Goal: Task Accomplishment & Management: Use online tool/utility

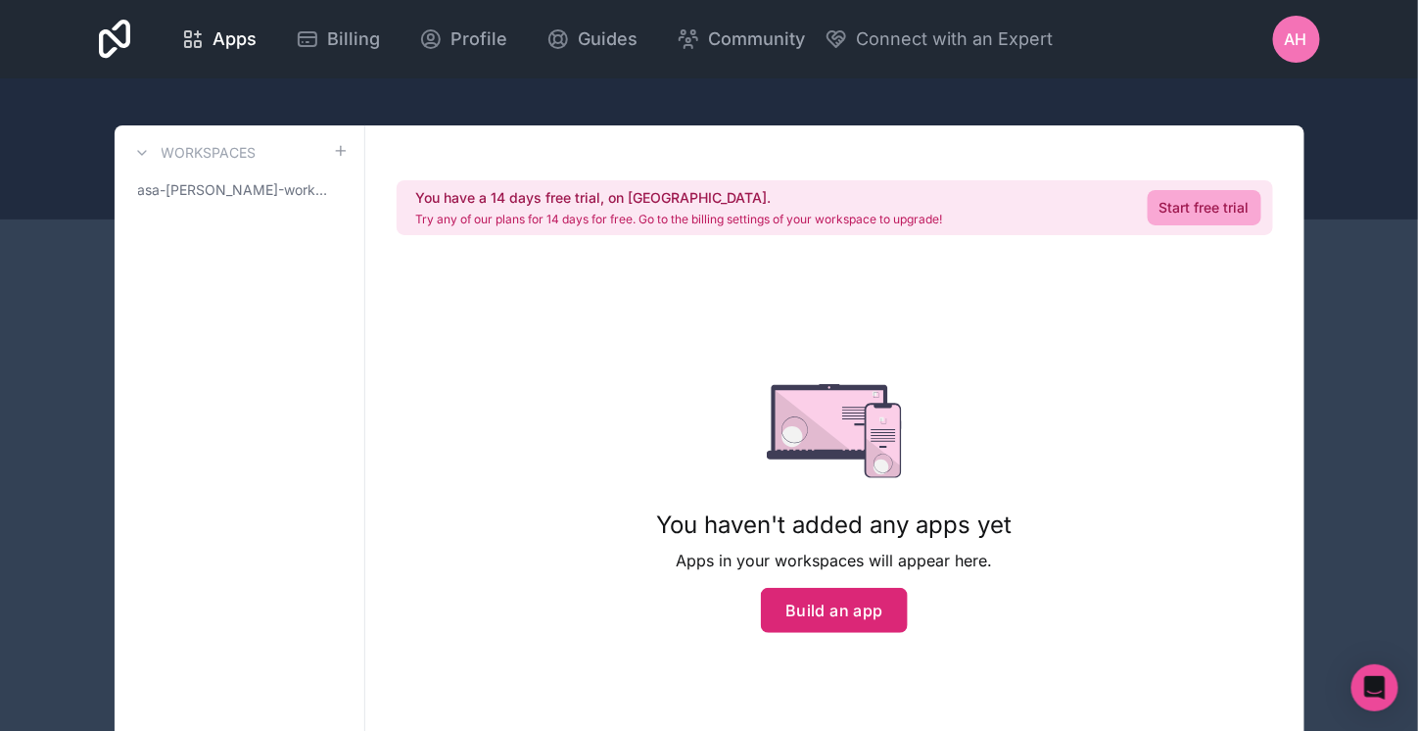
click at [814, 599] on button "Build an app" at bounding box center [834, 610] width 147 height 45
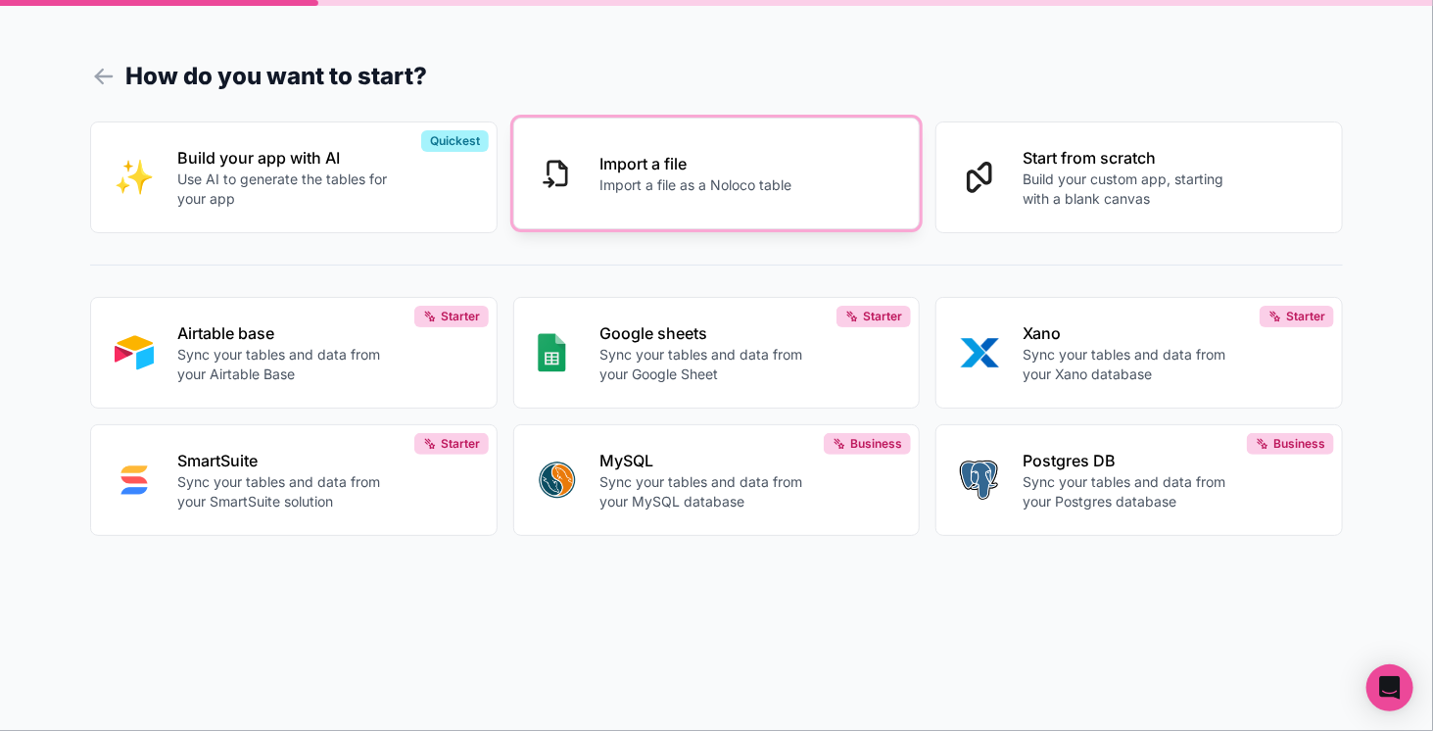
click at [796, 177] on div "Import a file Import a file as a Noloco table" at bounding box center [735, 173] width 270 height 43
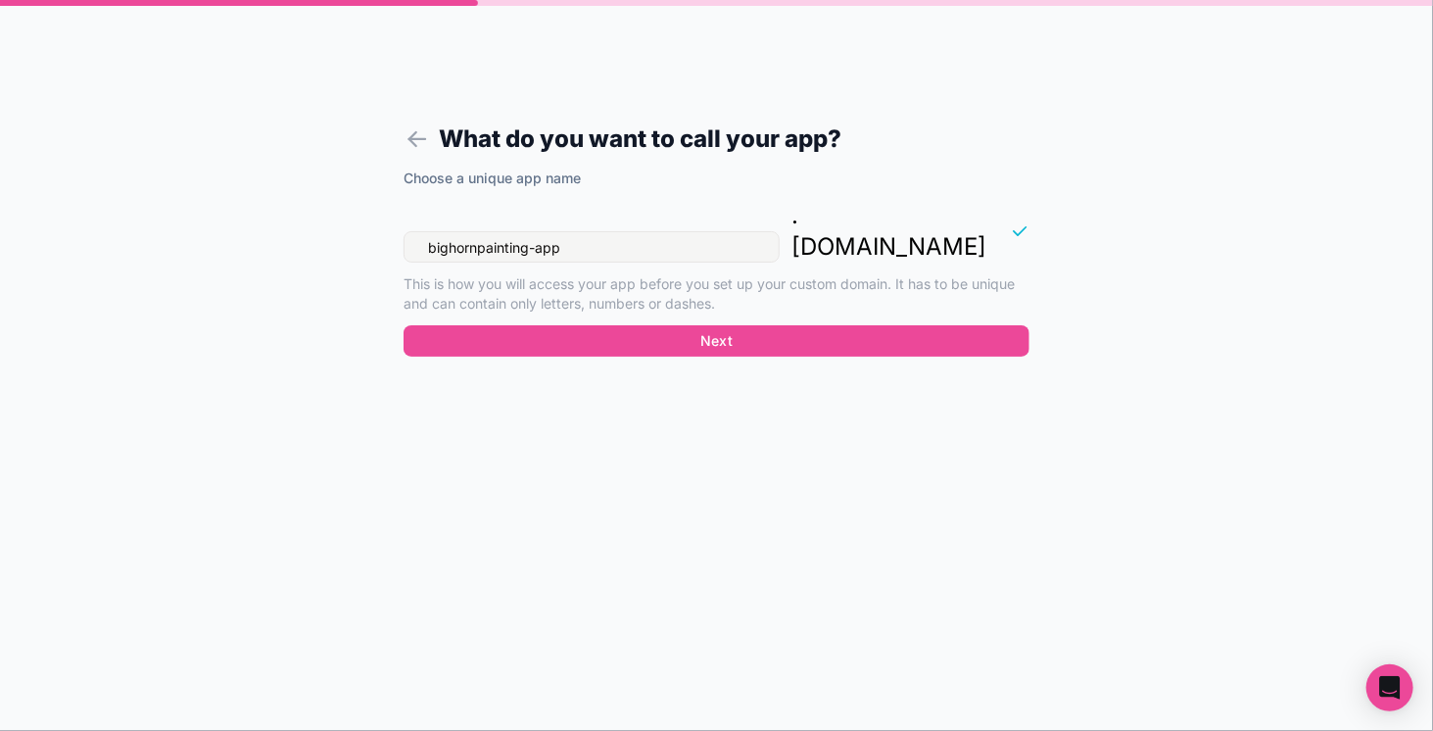
click at [737, 231] on input "bighornpainting-app" at bounding box center [591, 246] width 376 height 31
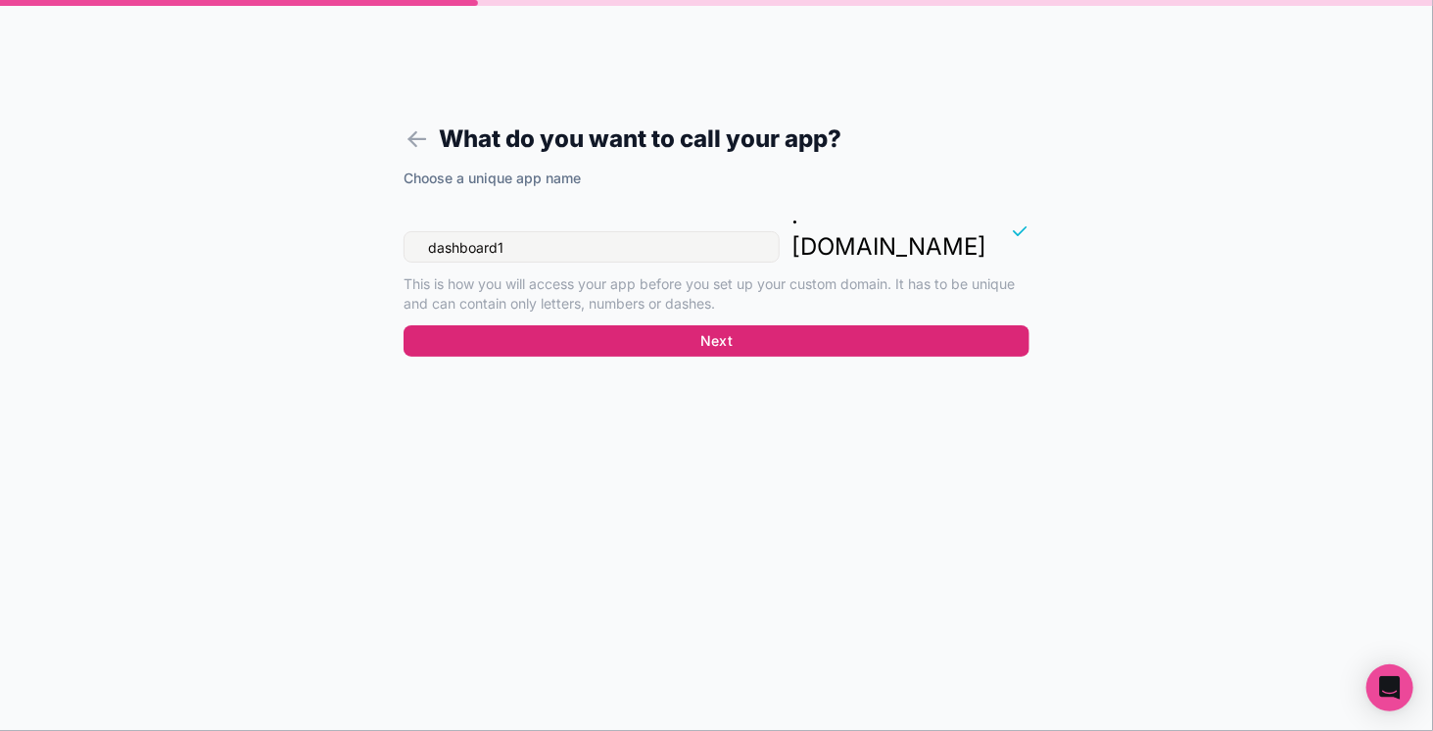
type input "dashboard1"
click at [815, 325] on button "Next" at bounding box center [716, 340] width 626 height 31
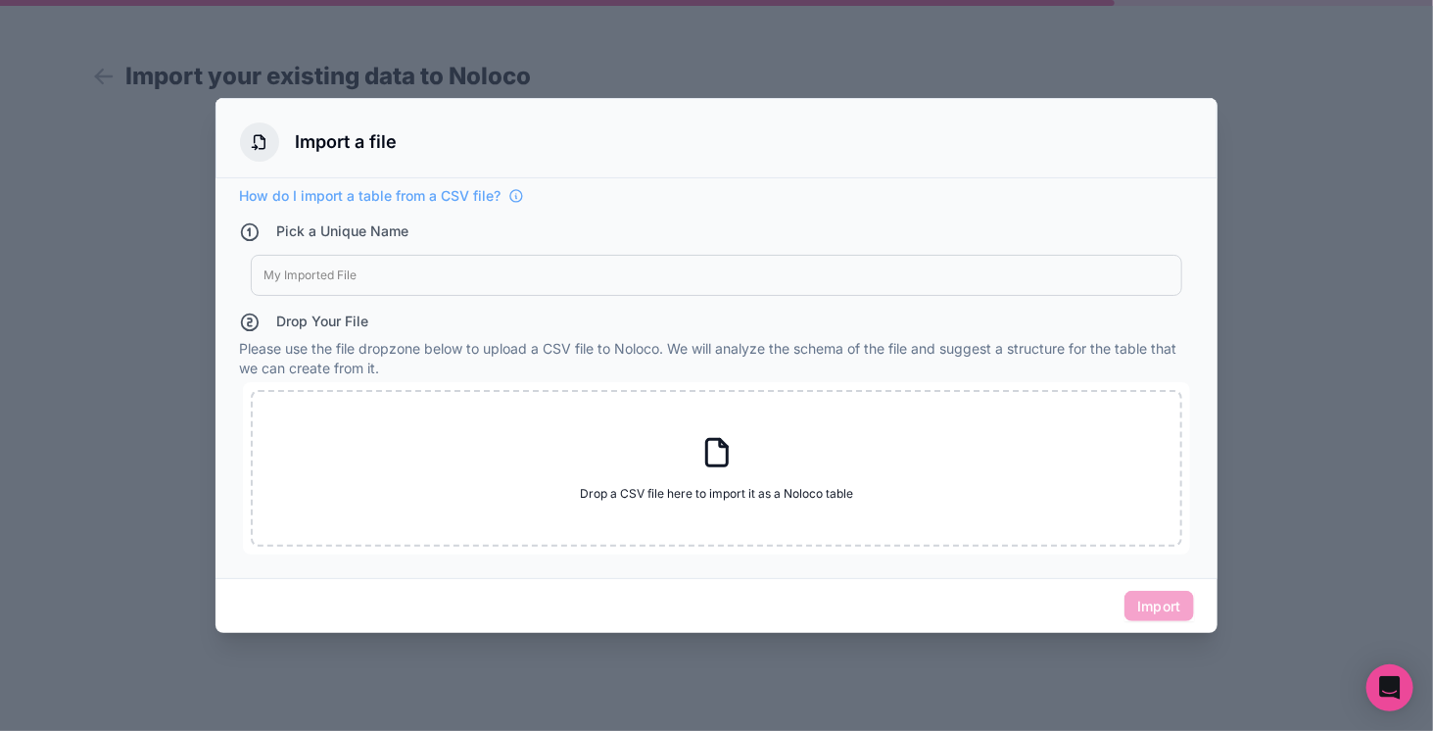
click at [605, 257] on div "My Imported File" at bounding box center [716, 275] width 931 height 41
click at [537, 259] on div "My Imported File" at bounding box center [716, 275] width 931 height 41
click at [402, 264] on div "My Imported File" at bounding box center [716, 275] width 931 height 41
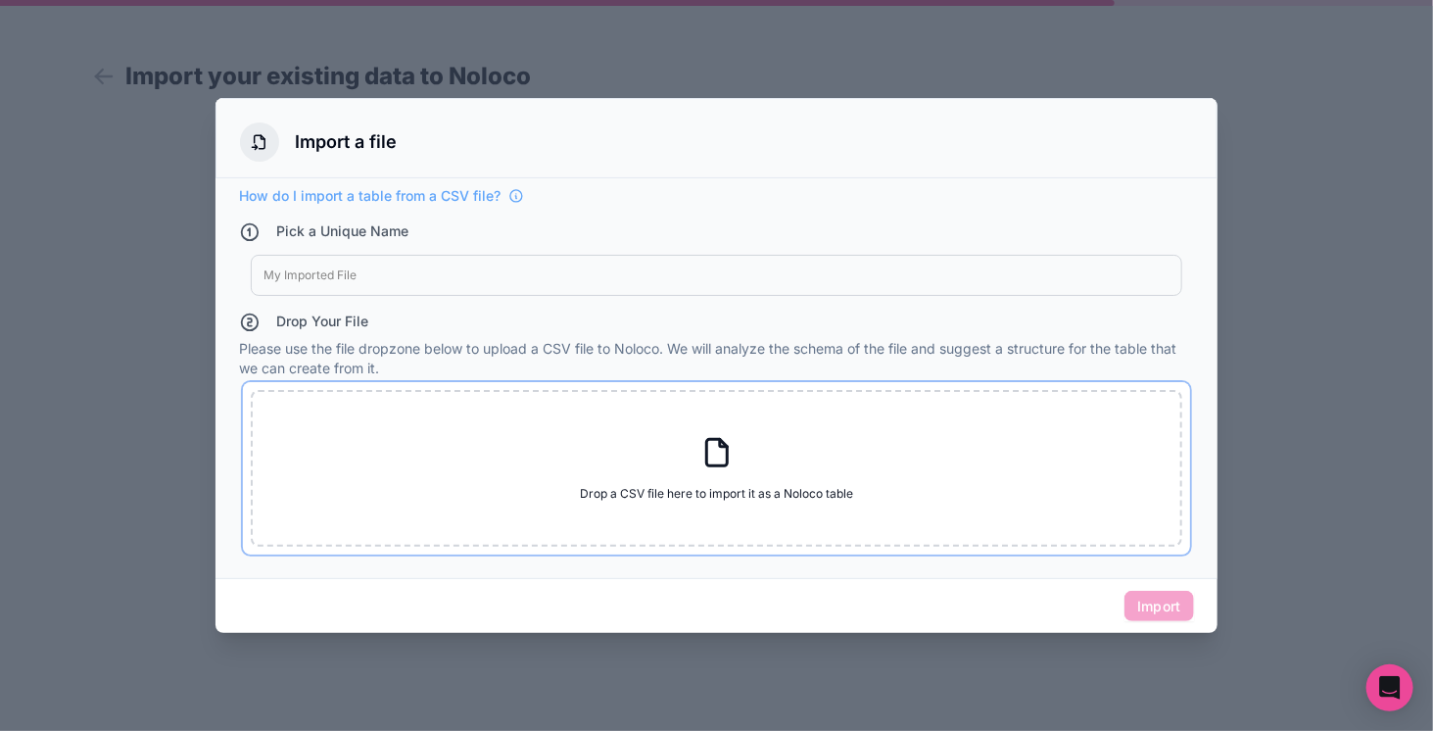
click at [733, 422] on div "Drop a CSV file here to import it as a Noloco table Drop a CSV file here to imp…" at bounding box center [716, 468] width 931 height 157
type input "C:\fakepath\MERCURY.csv"
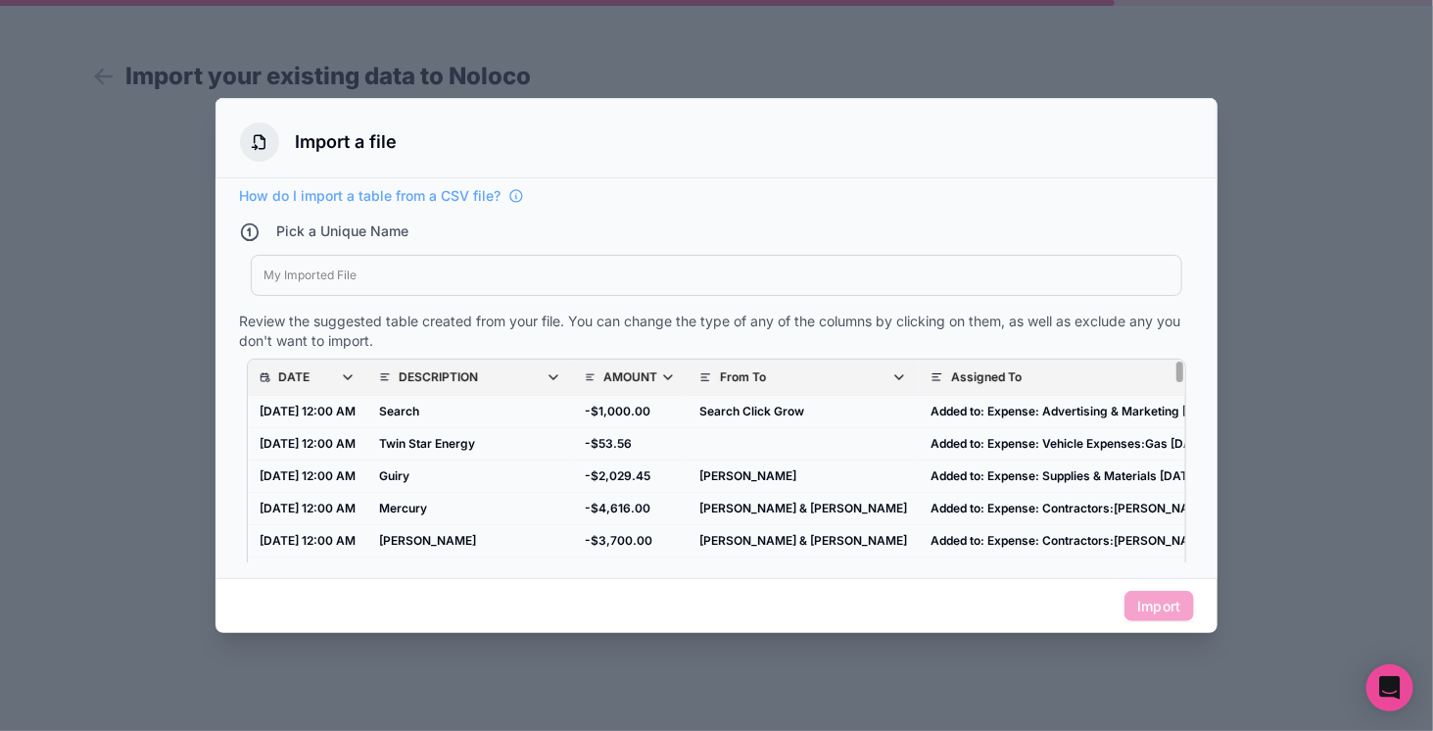
click at [492, 279] on div at bounding box center [716, 275] width 906 height 16
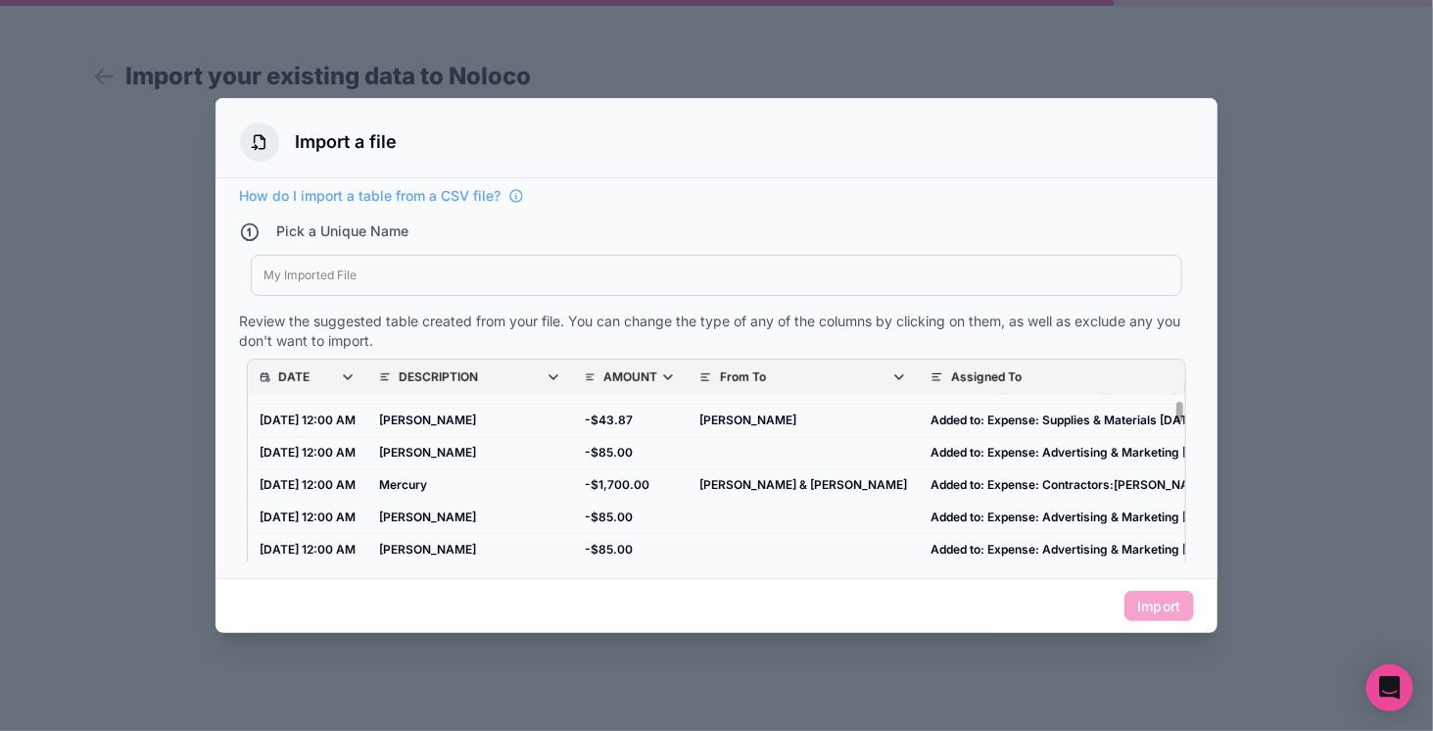
scroll to position [502, 0]
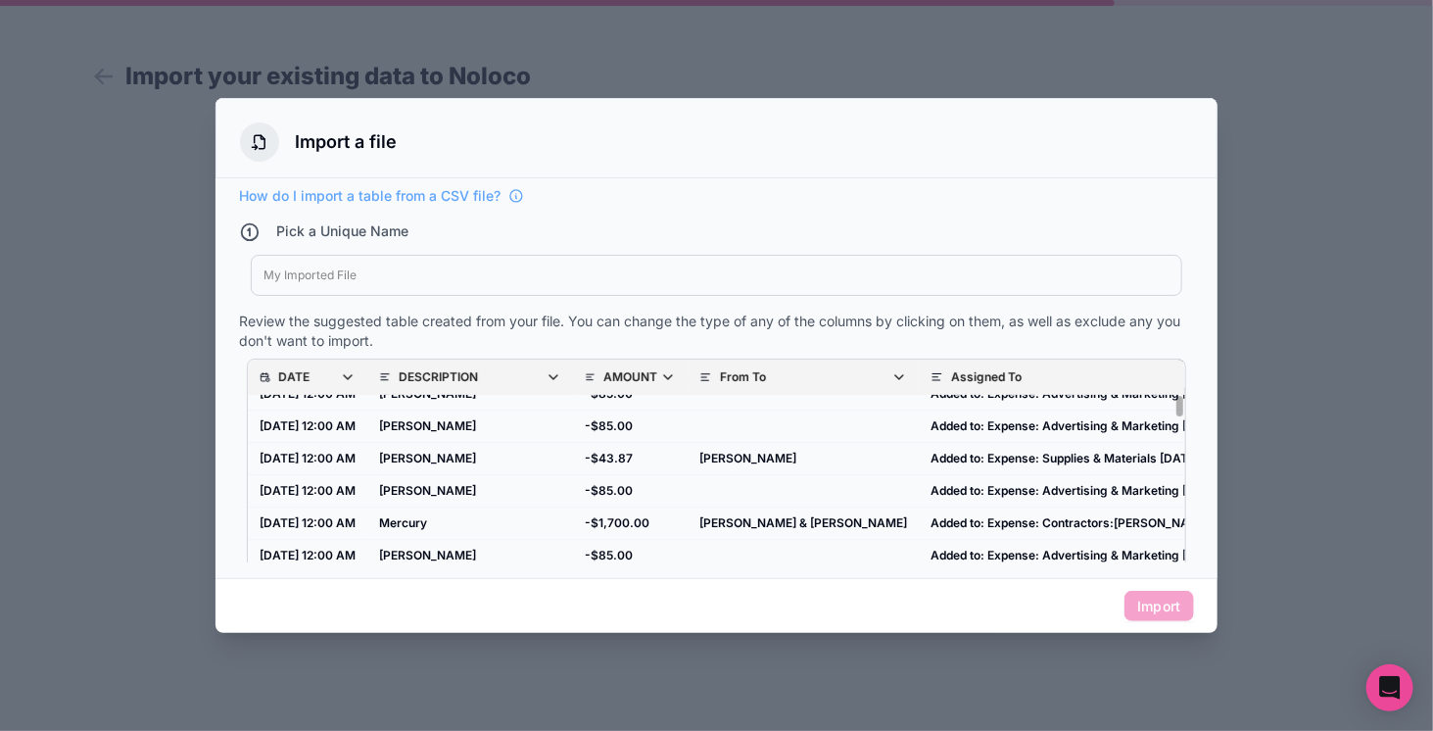
click at [517, 269] on div at bounding box center [716, 275] width 906 height 16
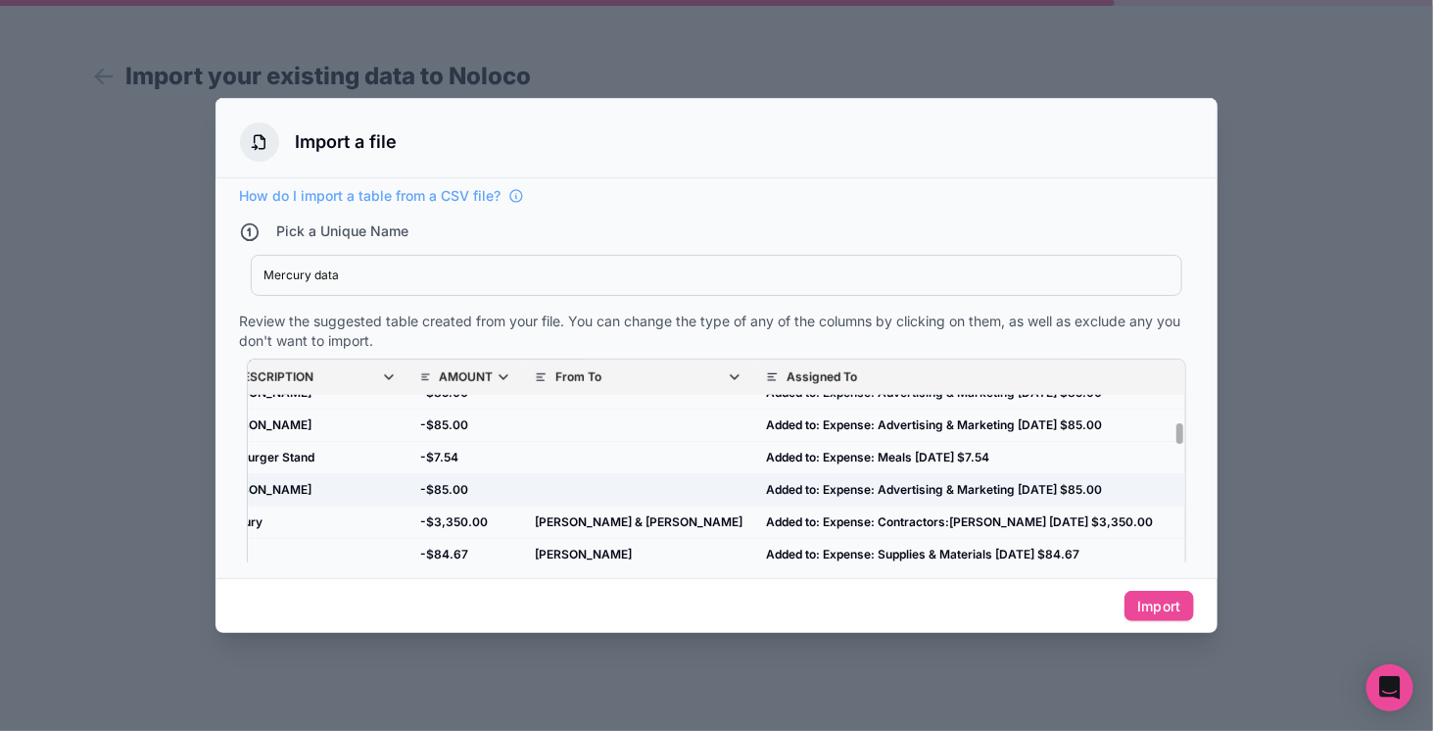
scroll to position [891, 193]
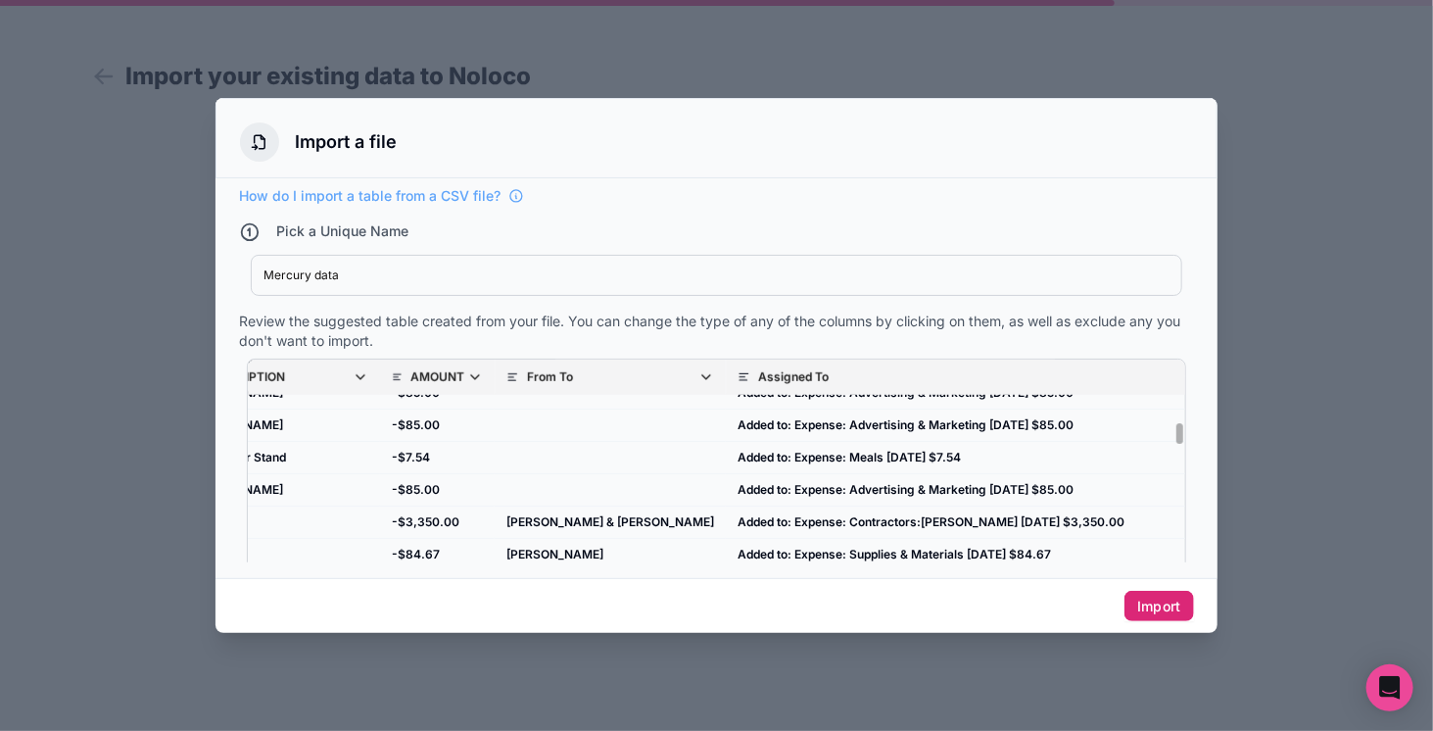
click at [1150, 591] on button "Import" at bounding box center [1159, 606] width 70 height 31
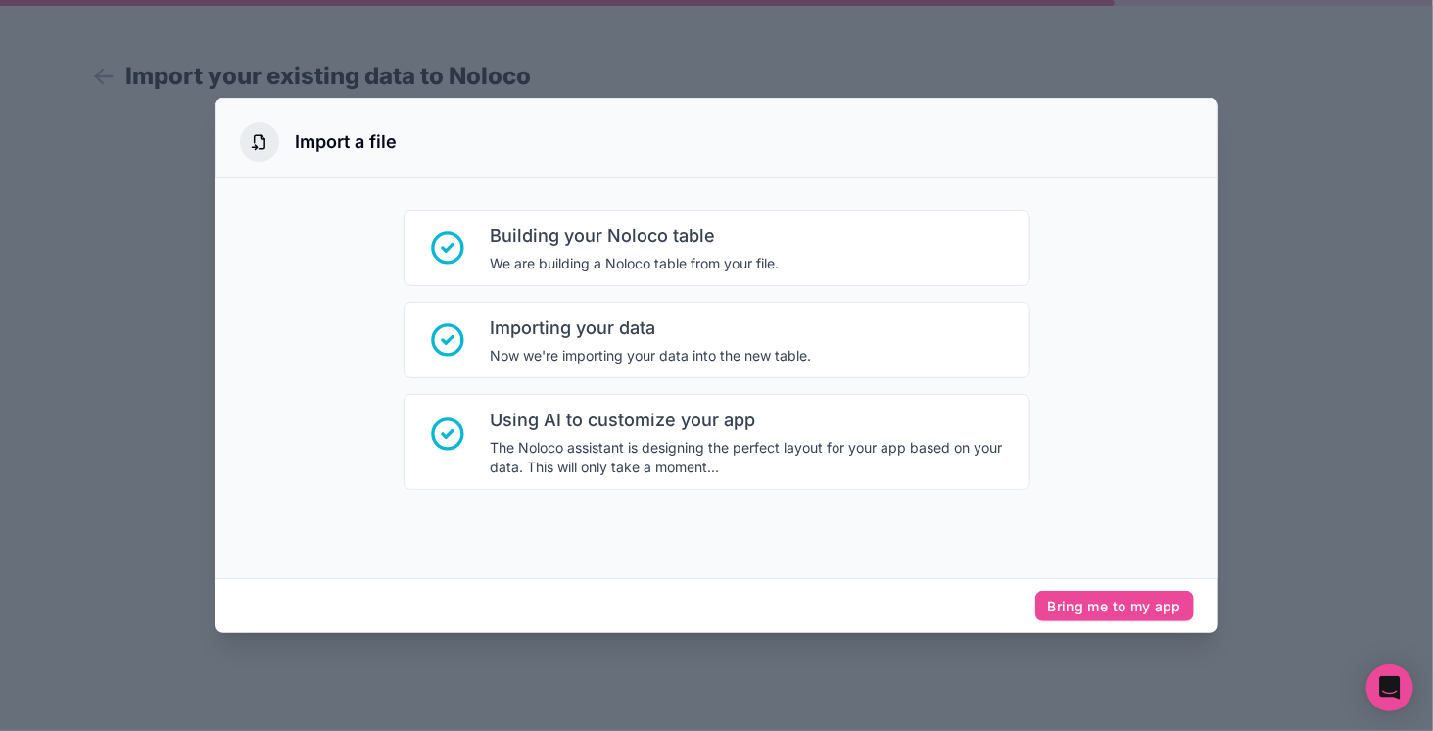
click at [1305, 421] on div at bounding box center [716, 365] width 1433 height 731
click at [131, 191] on div at bounding box center [716, 365] width 1433 height 731
click at [1308, 555] on div at bounding box center [716, 365] width 1433 height 731
click at [1134, 604] on button "Bring me to my app" at bounding box center [1114, 606] width 159 height 31
